Goal: Find specific fact: Find specific fact

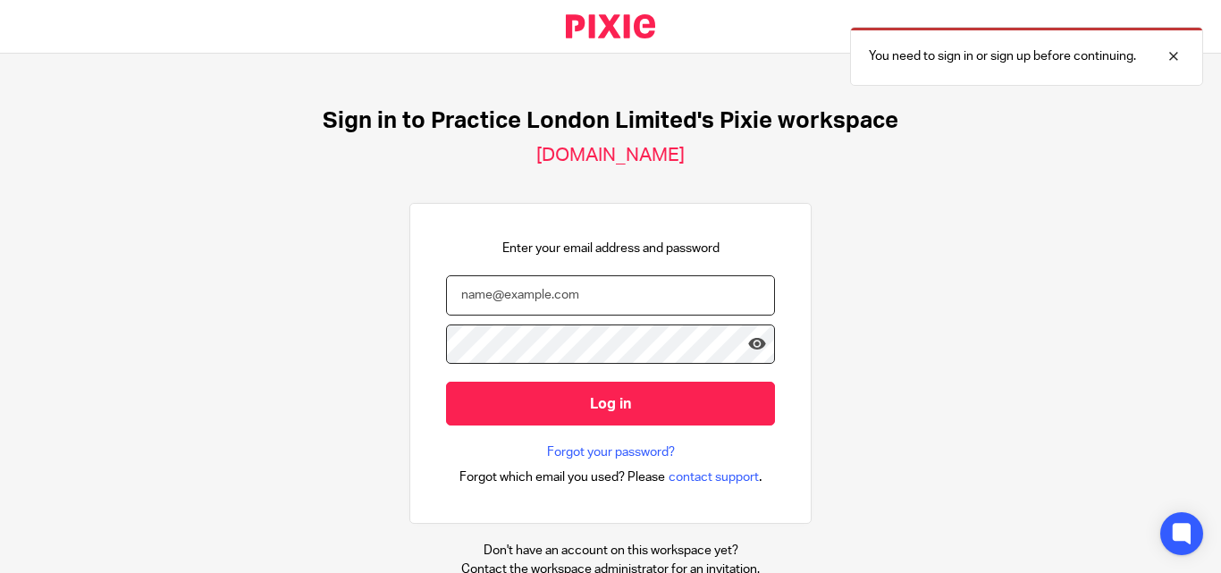
click at [526, 294] on input "email" at bounding box center [610, 295] width 329 height 40
paste input "siddarth@wearepractice.com"
type input "siddarth@wearepractice.com"
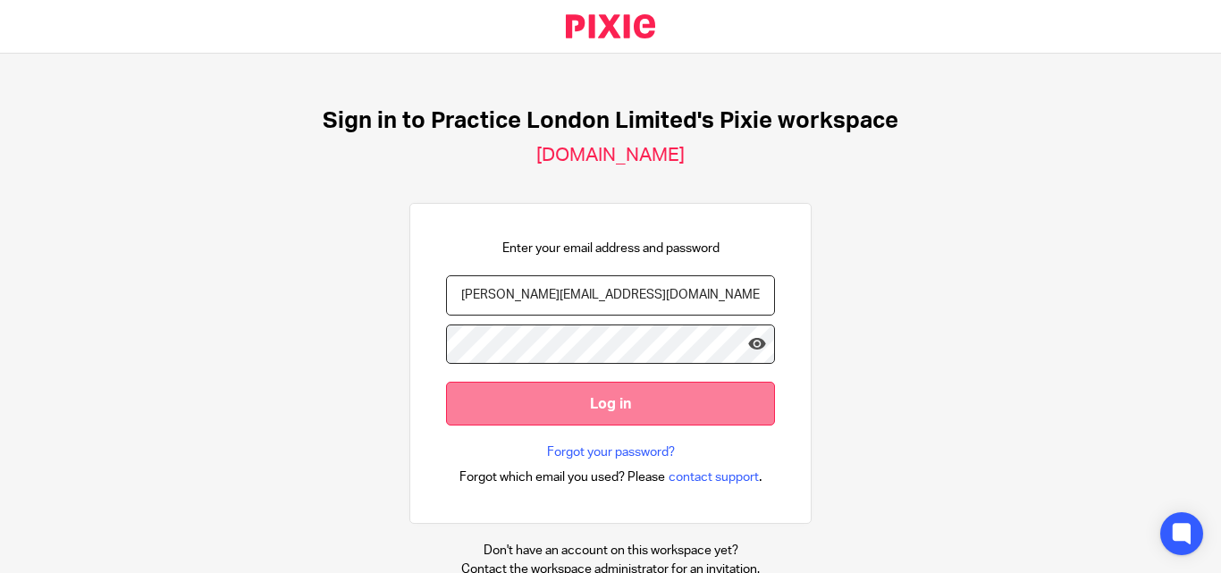
click at [609, 406] on input "Log in" at bounding box center [610, 404] width 329 height 44
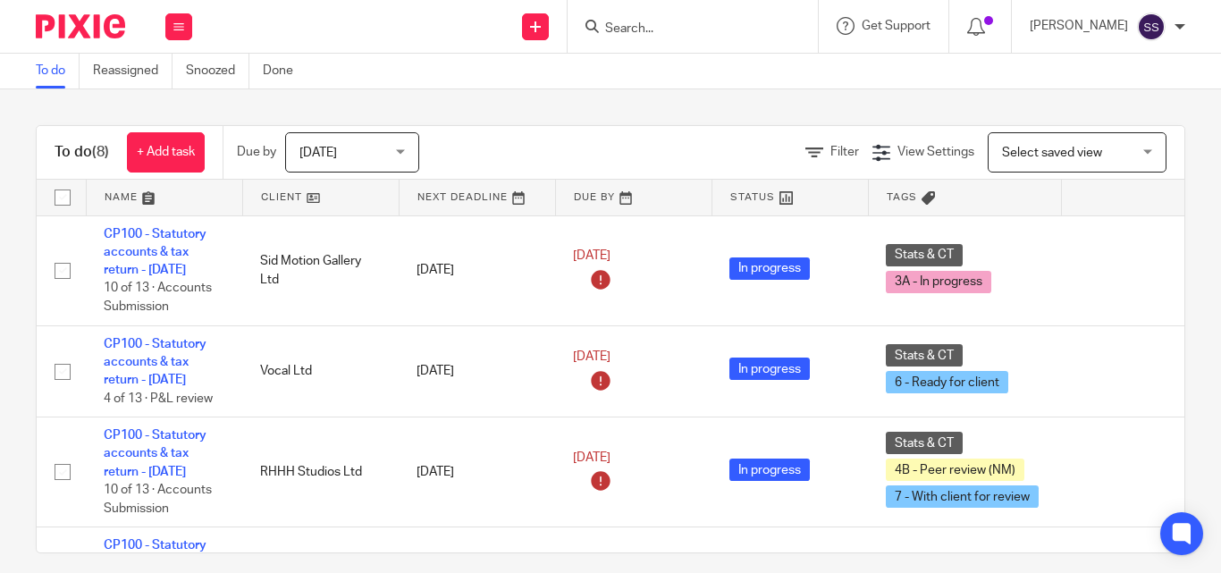
click at [686, 37] on input "Search" at bounding box center [683, 29] width 161 height 16
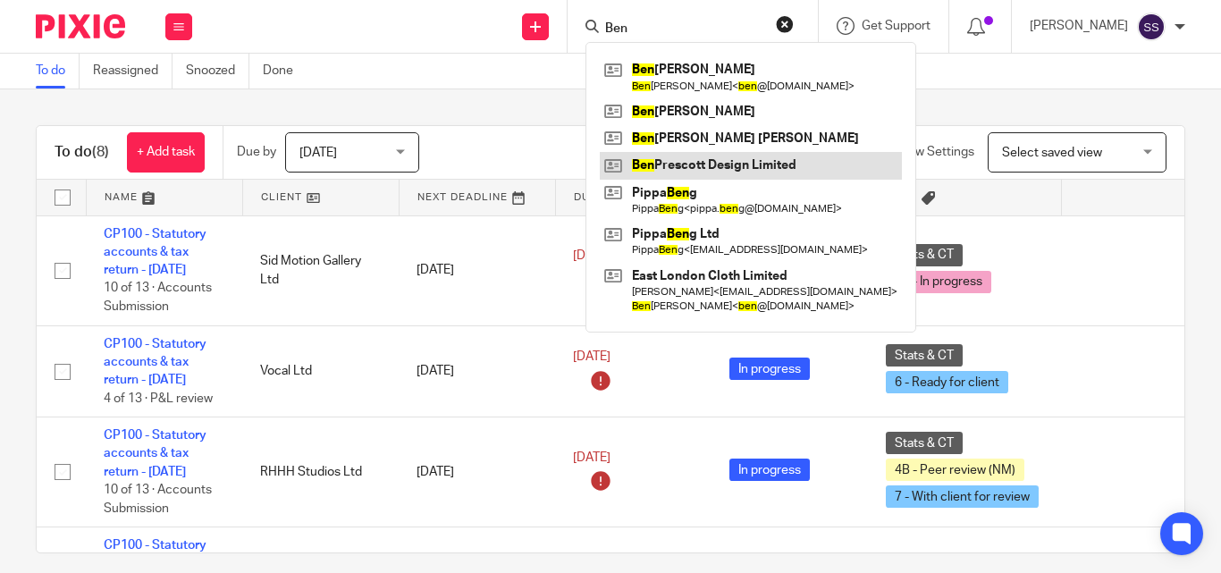
type input "Ben"
click at [726, 166] on link at bounding box center [751, 165] width 302 height 27
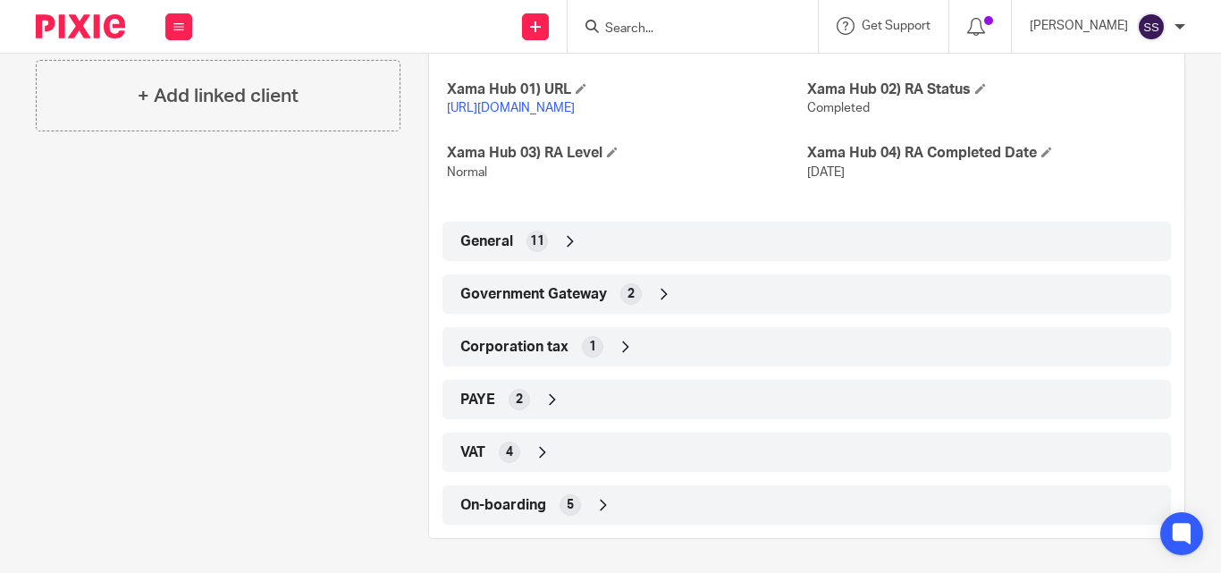
scroll to position [467, 0]
click at [620, 342] on icon at bounding box center [626, 345] width 18 height 18
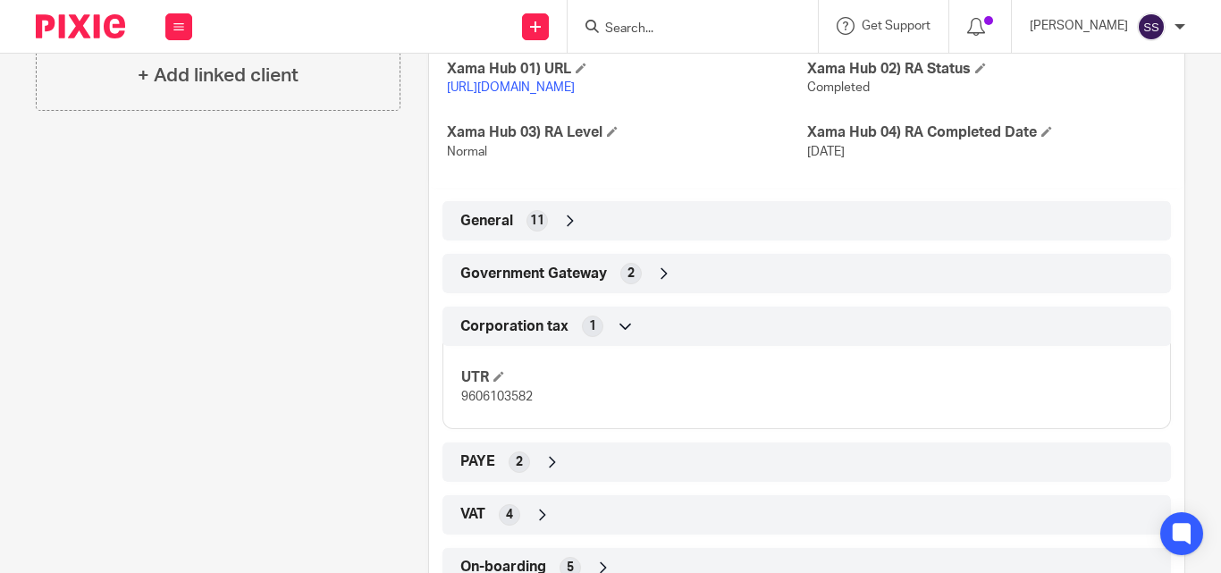
click at [564, 230] on icon at bounding box center [570, 221] width 18 height 18
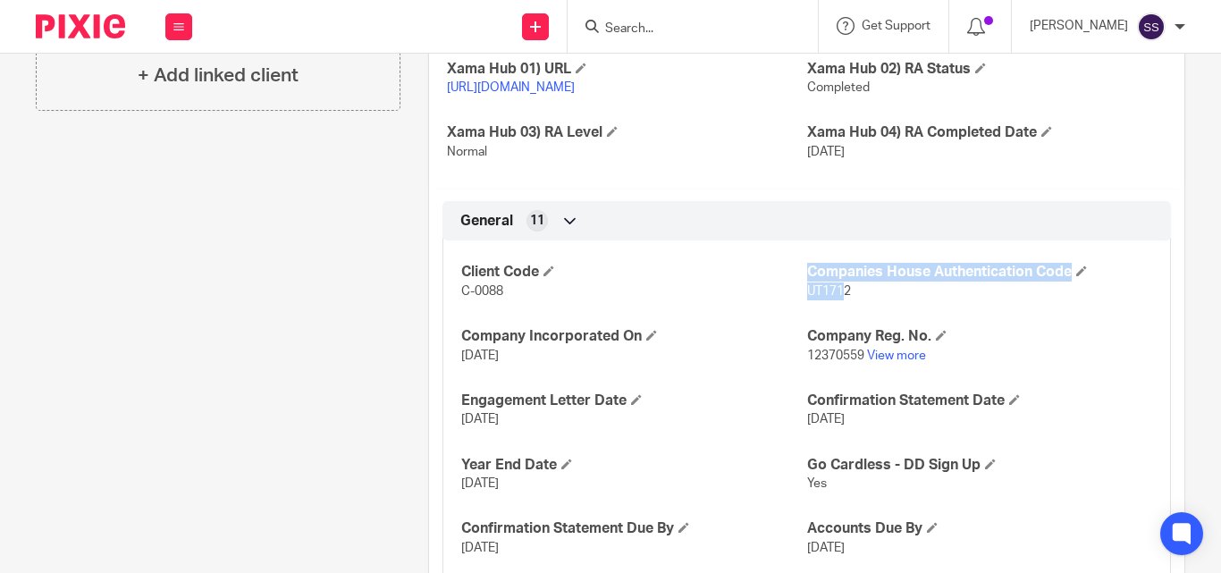
drag, startPoint x: 796, startPoint y: 307, endPoint x: 840, endPoint y: 307, distance: 43.8
click at [840, 307] on div "Client Code C-0088 Companies House Authentication Code UT1712 Company Incorpora…" at bounding box center [806, 435] width 728 height 417
click at [900, 300] on p "UT1712" at bounding box center [979, 291] width 345 height 18
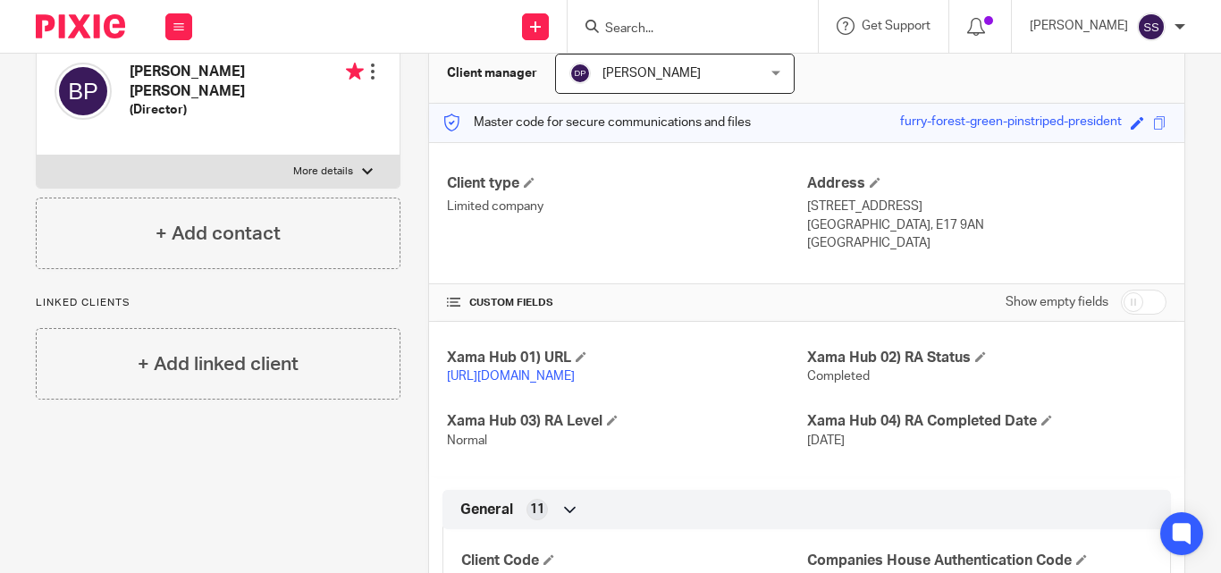
scroll to position [0, 0]
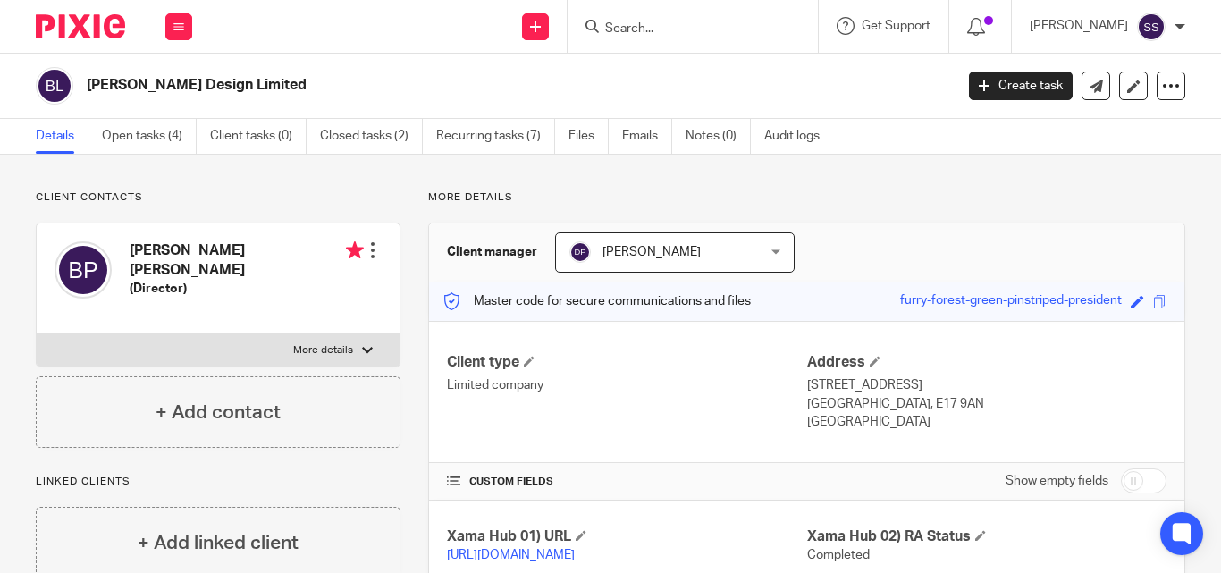
click at [667, 31] on input "Search" at bounding box center [683, 29] width 161 height 16
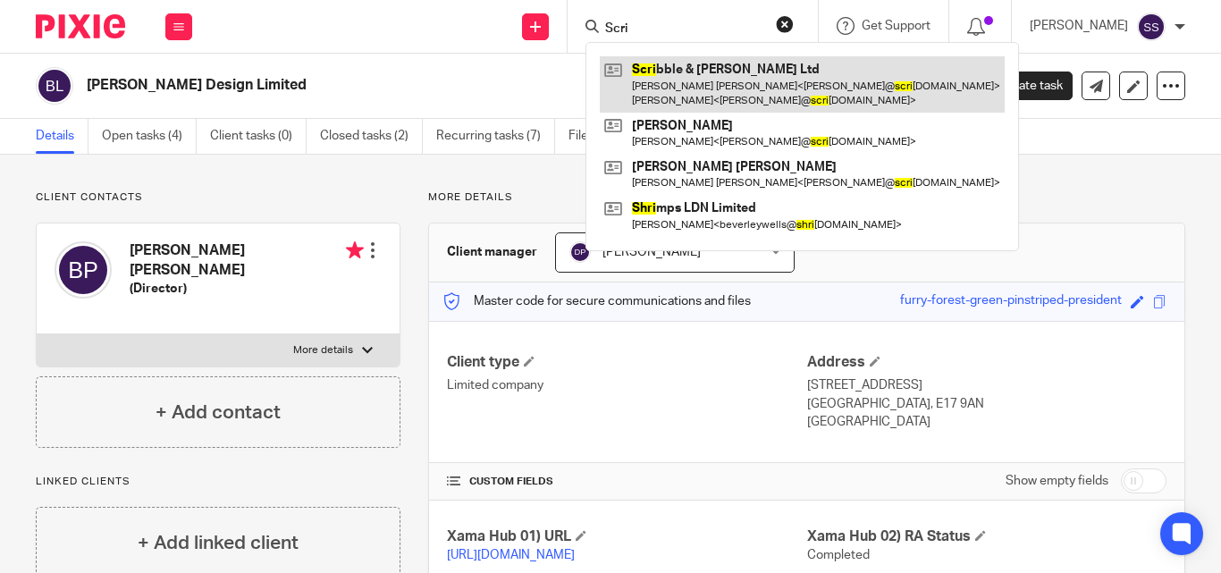
type input "Scri"
click at [746, 76] on link at bounding box center [802, 83] width 405 height 55
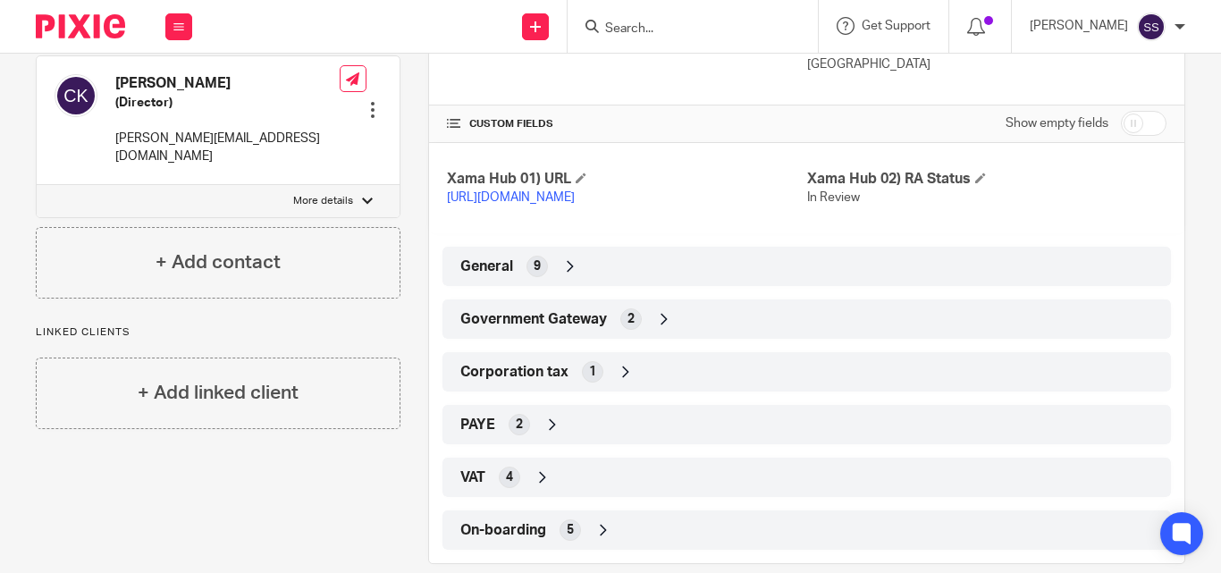
scroll to position [403, 0]
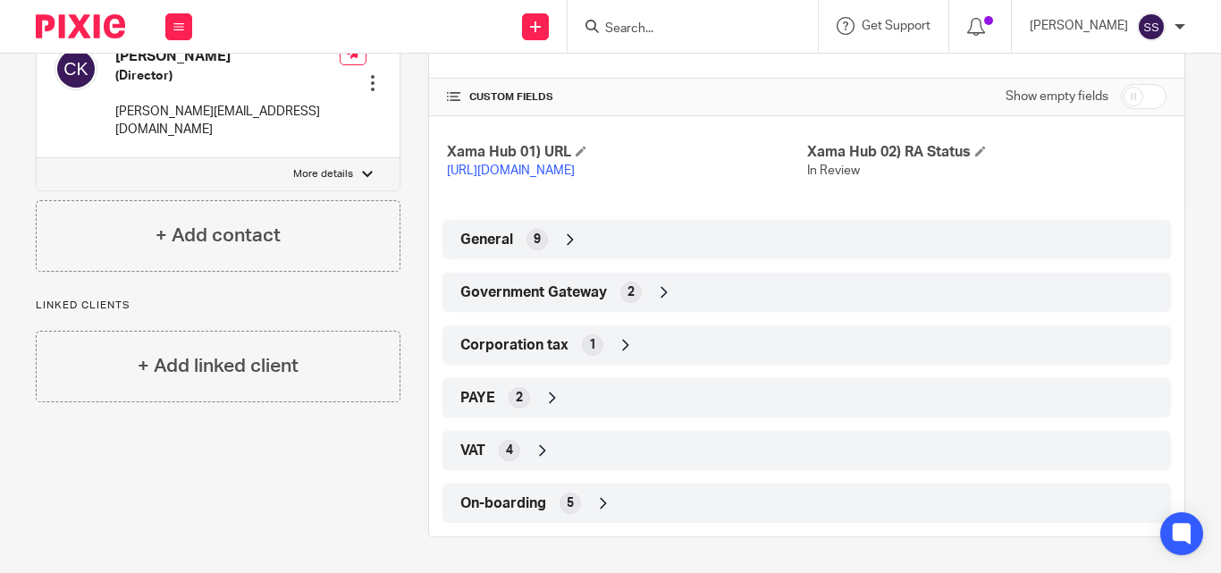
click at [655, 291] on icon at bounding box center [664, 292] width 18 height 18
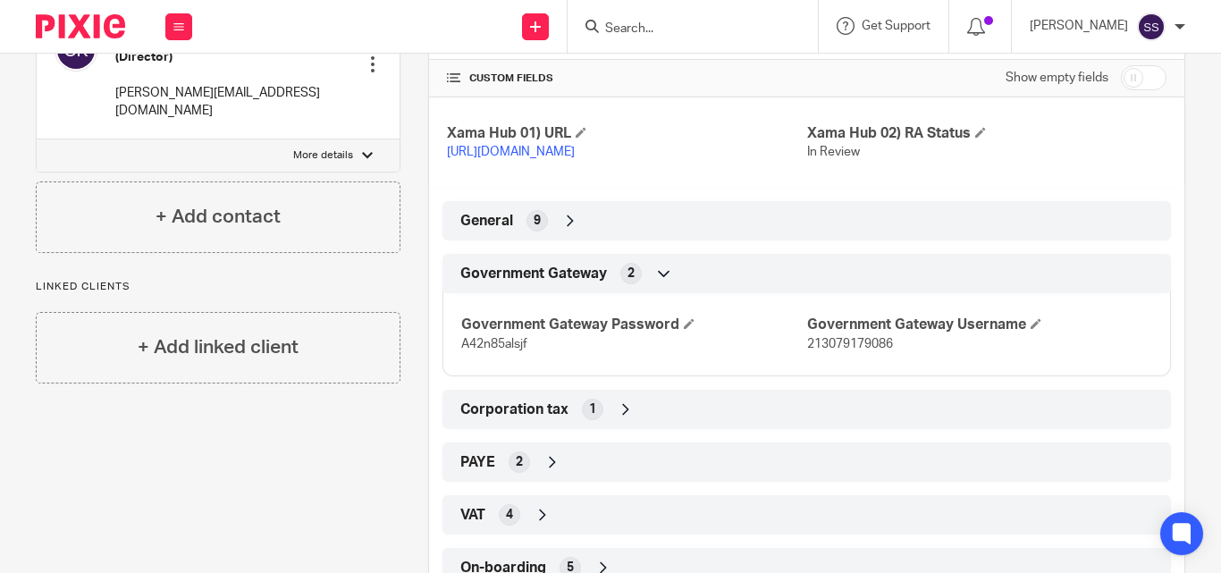
click at [827, 350] on span "213079179086" at bounding box center [850, 344] width 86 height 13
copy span "213079179086"
click at [499, 350] on span "A42n85alsjf" at bounding box center [494, 344] width 66 height 13
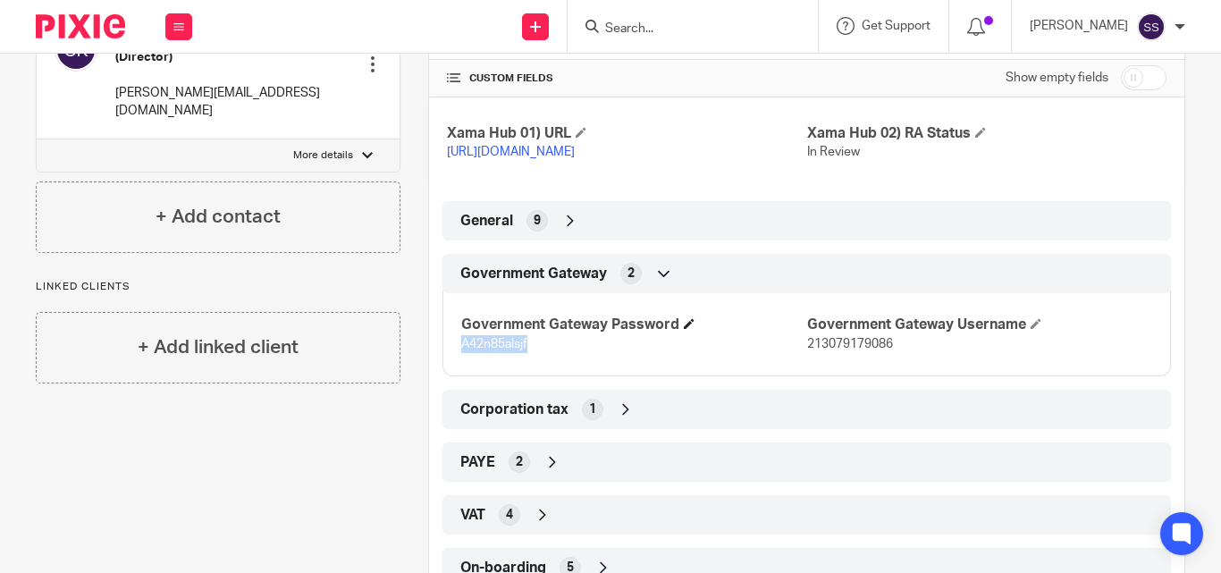
copy span "A42n85alsjf"
